Goal: Find specific fact: Find specific page/section

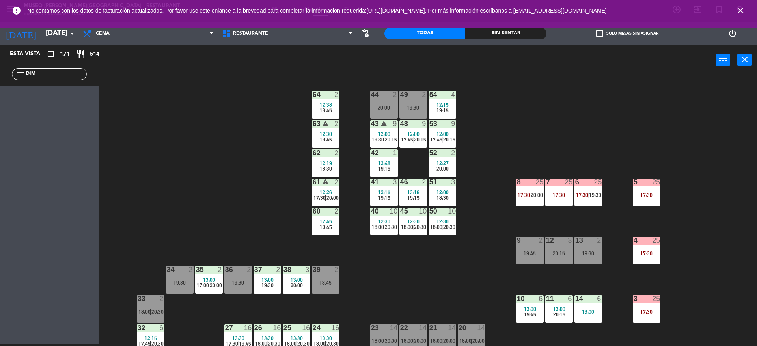
scroll to position [201, 0]
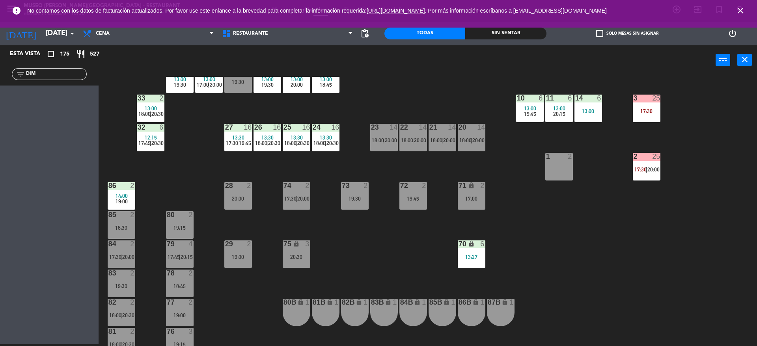
click at [435, 177] on div "44 2 20:00 49 4 13:30 19:30 54 4 12:15 19:15 64 2 12:38 18:45 48 9 12:00 17:45 …" at bounding box center [431, 211] width 651 height 269
drag, startPoint x: 61, startPoint y: 72, endPoint x: 0, endPoint y: 43, distance: 67.2
click at [0, 43] on ng-component "menu [GEOGRAPHIC_DATA][PERSON_NAME] - Restaurant [DATE] 7. octubre - 13:38 Mis …" at bounding box center [378, 172] width 757 height 348
type input "EDG"
click at [192, 169] on div "44 2 20:00 49 4 13:30 19:30 54 4 12:15 19:15 64 2 12:38 18:45 48 9 12:00 17:45 …" at bounding box center [431, 211] width 651 height 269
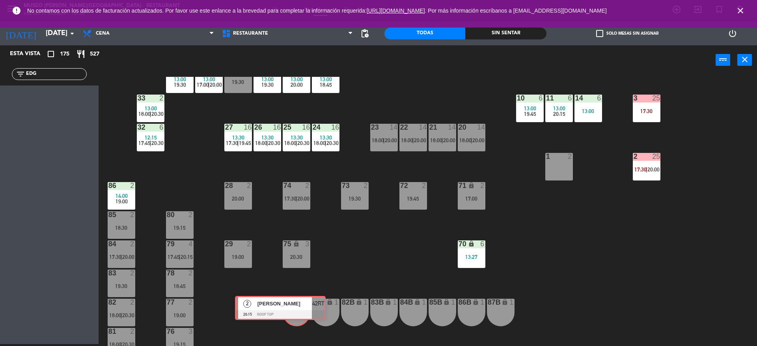
drag, startPoint x: 69, startPoint y: 105, endPoint x: 300, endPoint y: 312, distance: 310.0
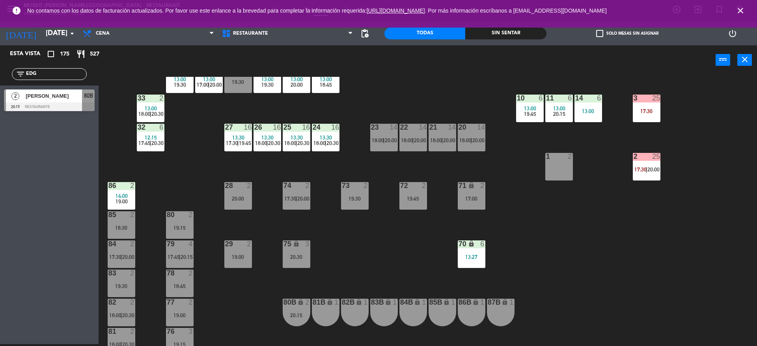
click at [131, 224] on div "85 2 18:30" at bounding box center [122, 225] width 28 height 28
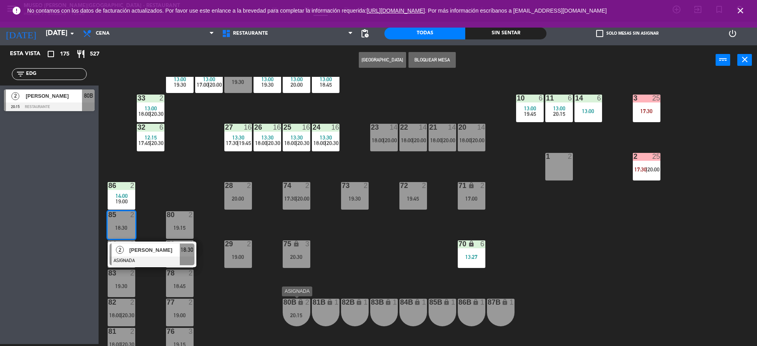
click at [302, 309] on div "80B lock 2 20:15" at bounding box center [297, 313] width 28 height 28
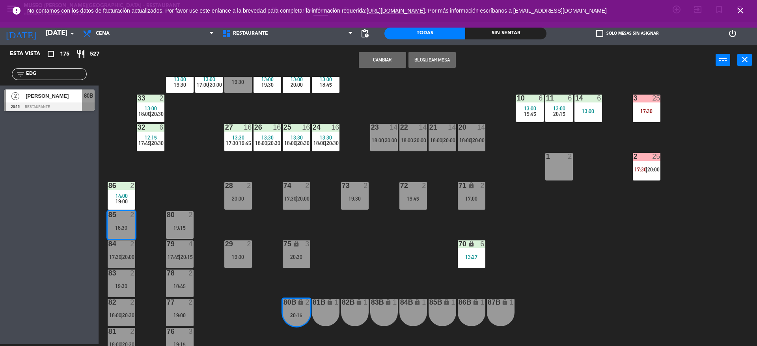
click at [377, 65] on button "Cambiar" at bounding box center [382, 60] width 47 height 16
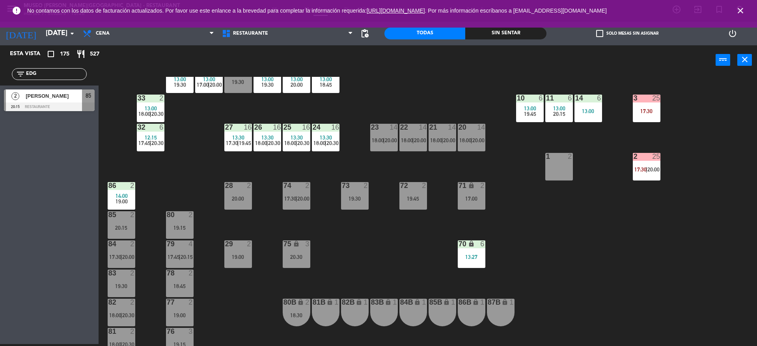
click at [376, 87] on div "44 2 20:00 49 4 13:30 19:30 54 4 12:15 19:15 64 2 12:38 18:45 48 9 12:00 17:45 …" at bounding box center [431, 211] width 651 height 269
click at [58, 100] on div "[PERSON_NAME]" at bounding box center [53, 96] width 57 height 13
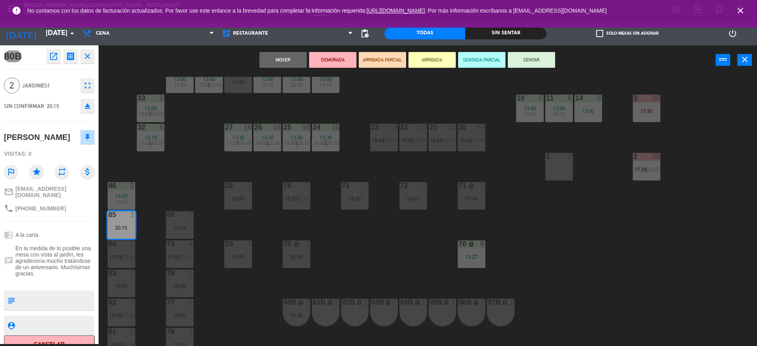
click at [24, 141] on div "[PERSON_NAME]" at bounding box center [37, 137] width 66 height 13
copy div "[PERSON_NAME]"
click at [198, 167] on div "44 2 20:00 49 4 13:30 19:30 54 4 12:15 19:15 64 2 12:38 18:45 48 9 12:00 17:45 …" at bounding box center [431, 211] width 651 height 269
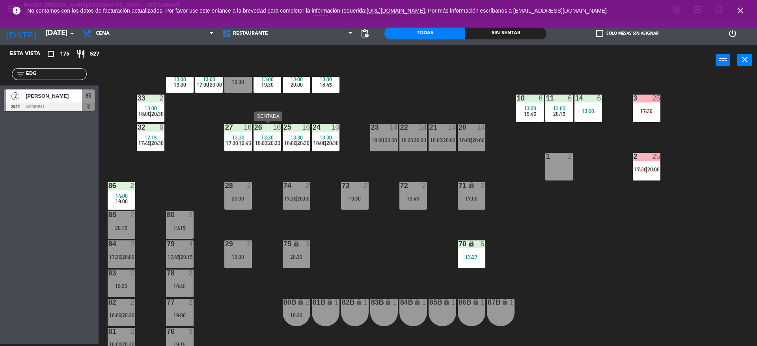
scroll to position [298, 0]
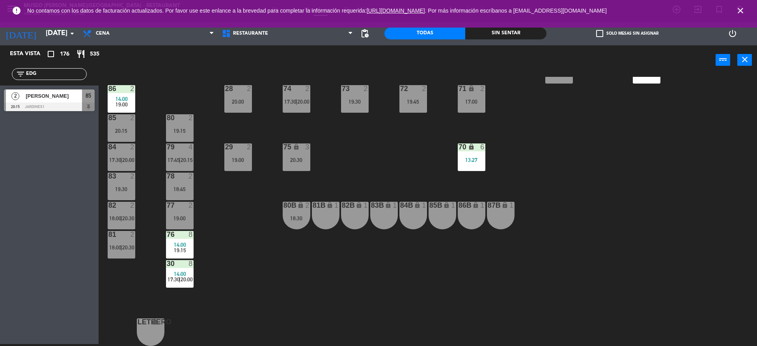
click at [247, 197] on div "44 2 20:00 49 4 13:30 19:30 54 4 12:15 19:15 64 2 12:38 18:45 48 9 12:00 17:45 …" at bounding box center [431, 211] width 651 height 269
click at [349, 171] on div "44 2 20:00 49 4 13:30 19:30 54 4 12:15 19:15 64 2 12:38 18:45 48 9 12:00 17:45 …" at bounding box center [431, 211] width 651 height 269
click at [368, 145] on div "44 2 20:00 49 4 13:30 19:30 54 4 12:15 19:15 64 2 12:38 18:45 48 9 12:00 17:45 …" at bounding box center [431, 211] width 651 height 269
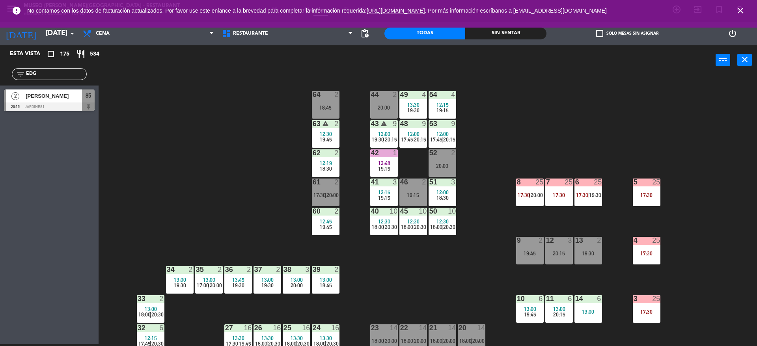
click at [230, 169] on div "44 2 20:00 49 4 13:30 19:30 54 4 12:15 19:15 64 2 18:45 48 9 12:00 17:45 | 20:1…" at bounding box center [431, 211] width 651 height 269
drag, startPoint x: 0, startPoint y: 51, endPoint x: 0, endPoint y: 77, distance: 25.6
click at [0, 77] on div "filter_list EDG" at bounding box center [49, 74] width 99 height 23
type input "fabr"
click at [46, 96] on span "[PERSON_NAME]" at bounding box center [54, 96] width 56 height 8
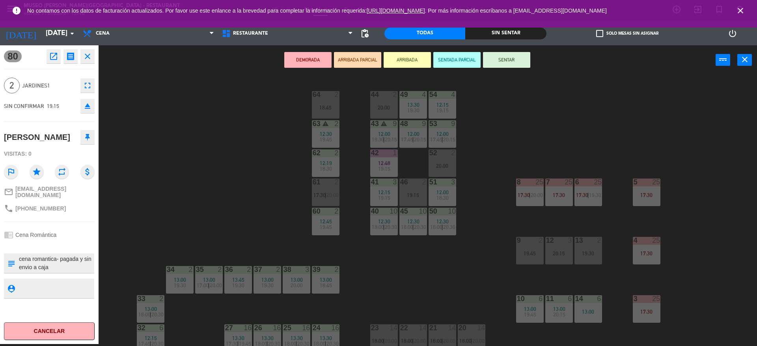
click at [34, 137] on div "[PERSON_NAME]" at bounding box center [37, 137] width 66 height 13
copy div "[PERSON_NAME]"
